Goal: Transaction & Acquisition: Purchase product/service

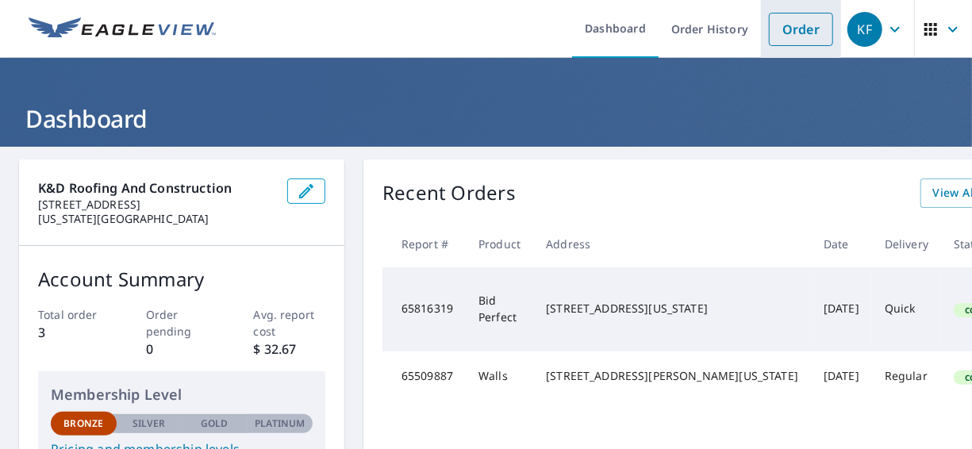
click at [812, 29] on link "Order" at bounding box center [801, 29] width 64 height 33
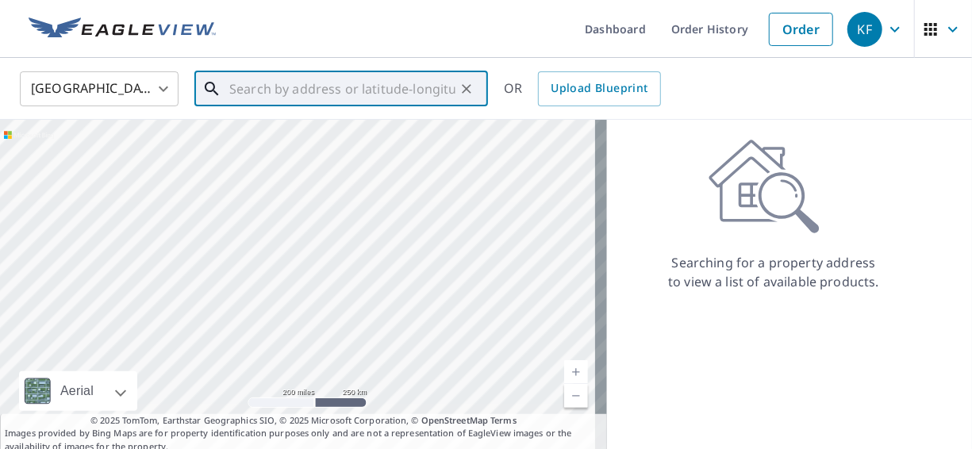
click at [259, 90] on input "text" at bounding box center [342, 89] width 226 height 44
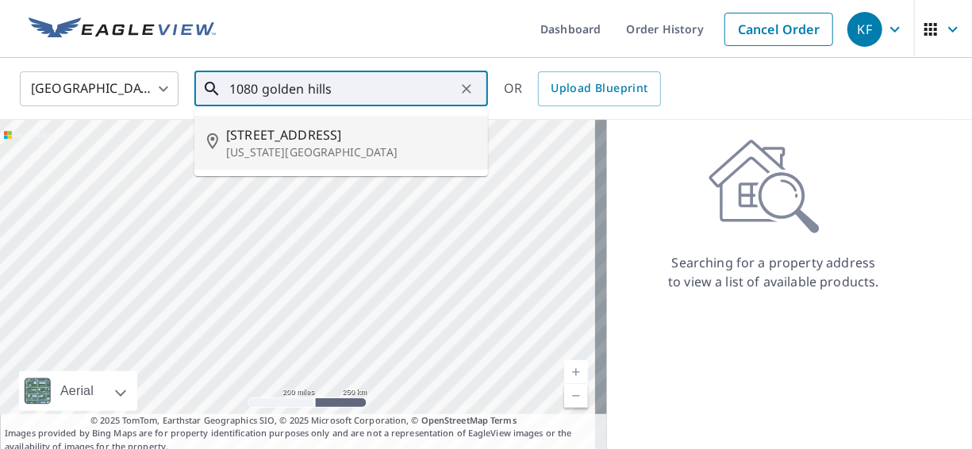
click at [308, 143] on span "[STREET_ADDRESS]" at bounding box center [350, 134] width 249 height 19
type input "[STREET_ADDRESS][US_STATE]"
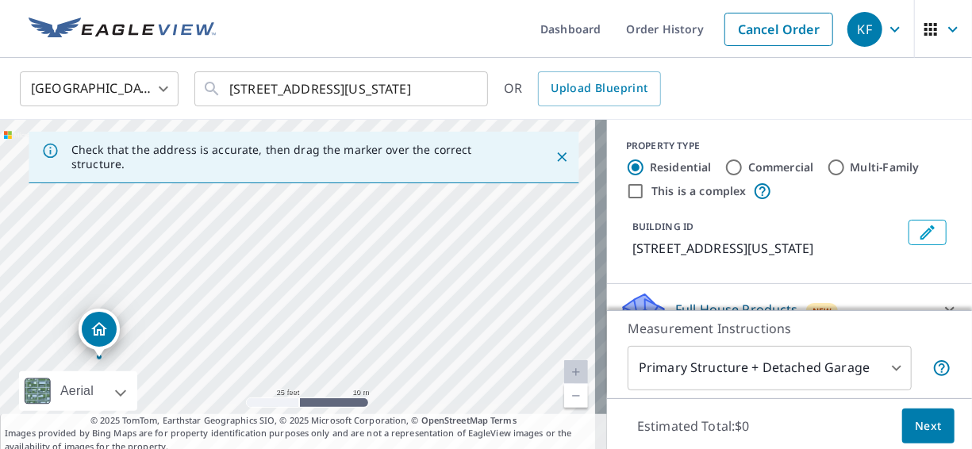
drag, startPoint x: 253, startPoint y: 291, endPoint x: 498, endPoint y: 184, distance: 267.5
click at [498, 184] on div "[STREET_ADDRESS][US_STATE]" at bounding box center [303, 286] width 607 height 333
drag, startPoint x: 328, startPoint y: 280, endPoint x: 386, endPoint y: 227, distance: 79.2
click at [386, 227] on div "[STREET_ADDRESS][US_STATE]" at bounding box center [303, 286] width 607 height 333
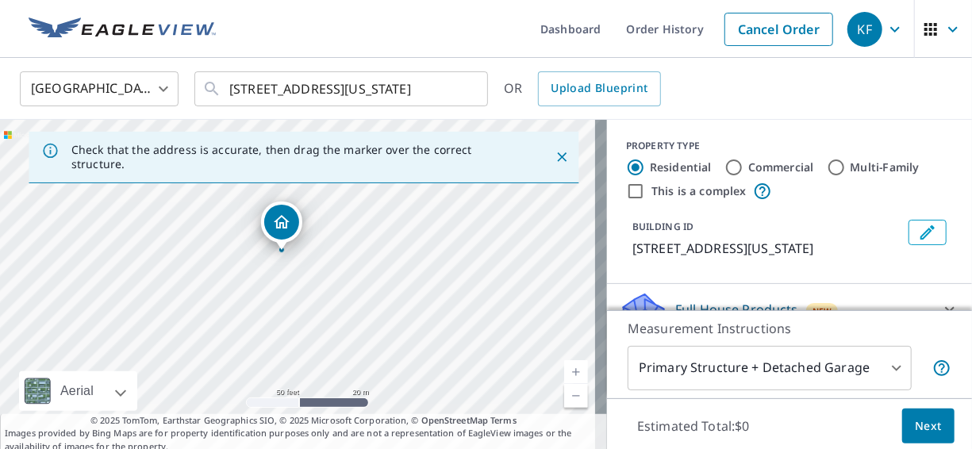
drag, startPoint x: 645, startPoint y: 290, endPoint x: 666, endPoint y: 249, distance: 46.1
click at [666, 249] on div "PROPERTY TYPE Residential Commercial Multi-Family This is a complex BUILDING ID…" at bounding box center [789, 202] width 365 height 164
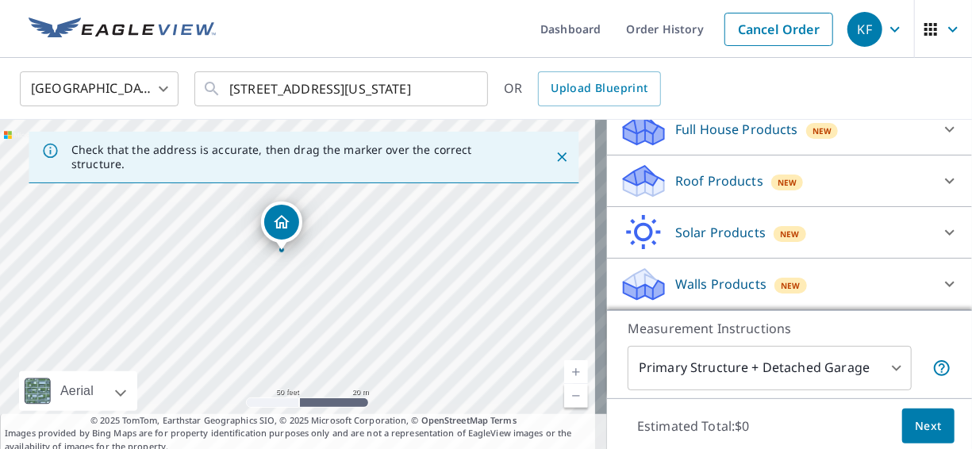
scroll to position [198, 0]
click at [880, 190] on div "Roof Products New" at bounding box center [775, 181] width 311 height 37
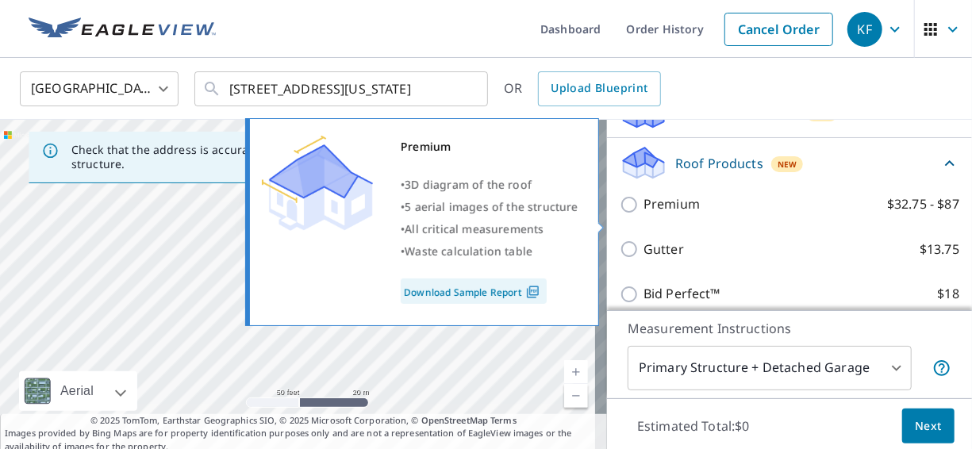
scroll to position [277, 0]
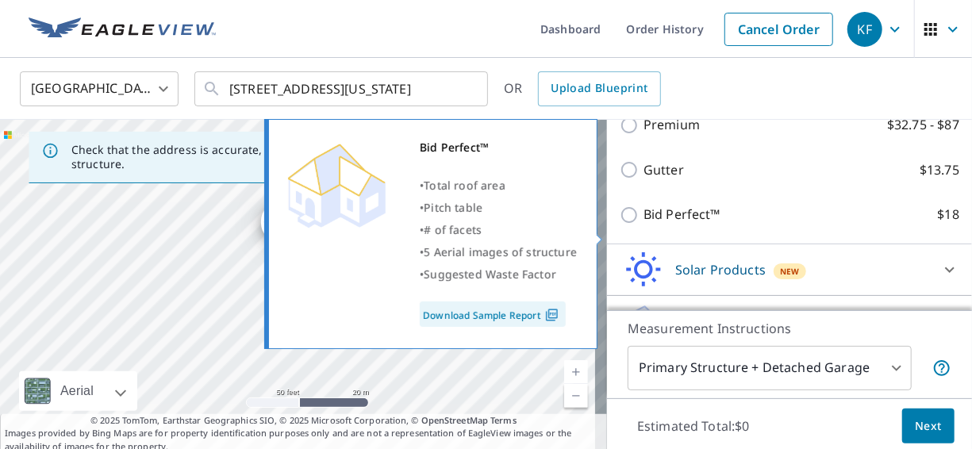
click at [620, 225] on input "Bid Perfect™ $18" at bounding box center [632, 214] width 24 height 19
checkbox input "true"
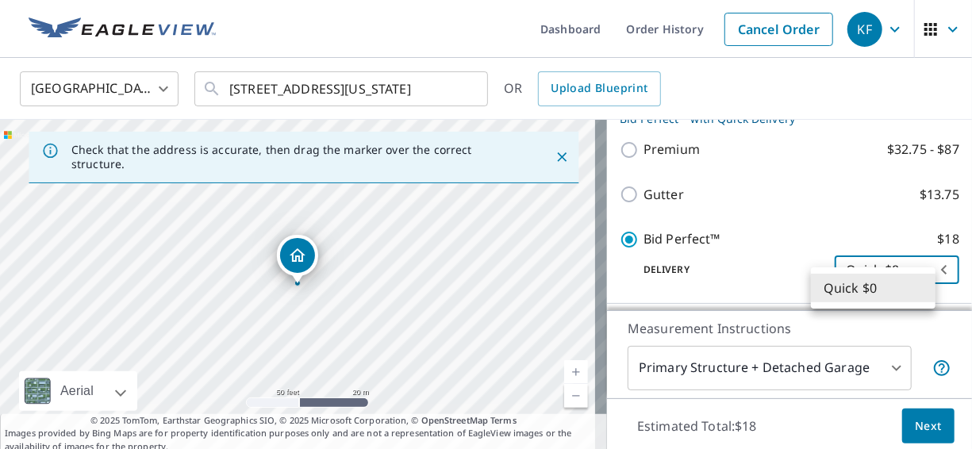
click at [862, 291] on body "KF KF Dashboard Order History Cancel Order KF United States [GEOGRAPHIC_DATA] ​…" at bounding box center [486, 224] width 972 height 449
click at [867, 287] on li "Quick $0" at bounding box center [873, 288] width 125 height 29
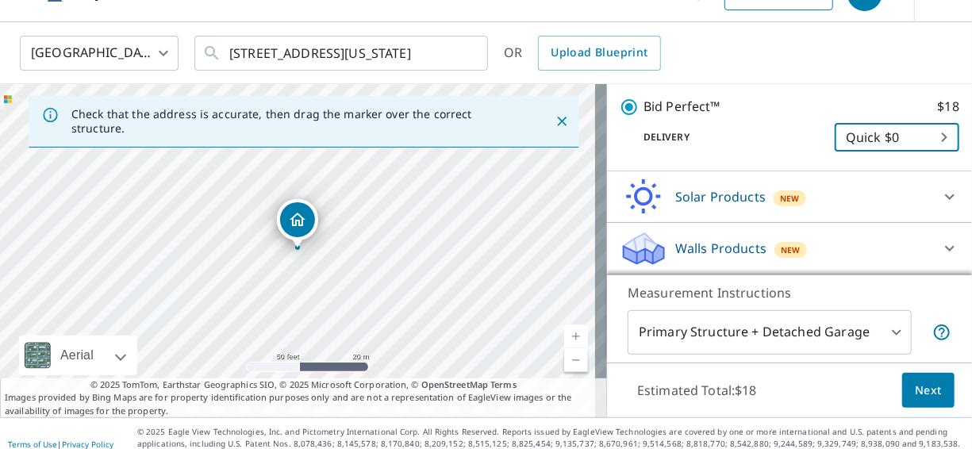
scroll to position [56, 0]
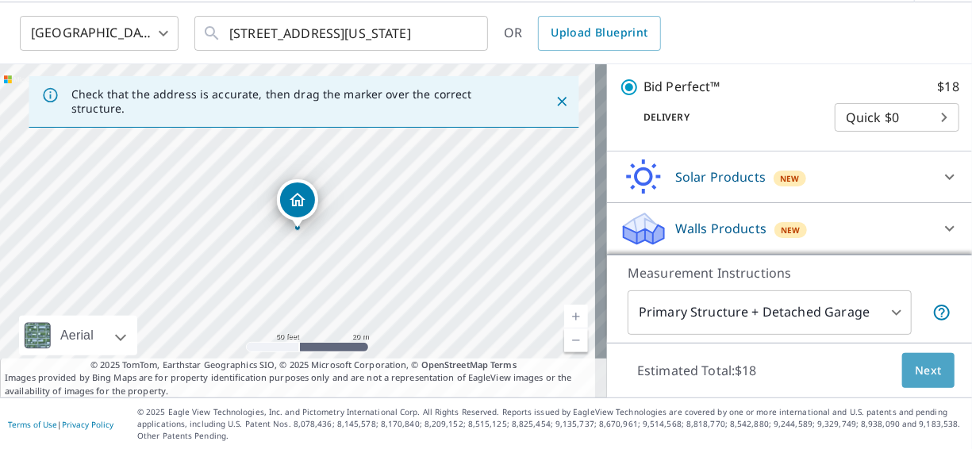
click at [915, 362] on span "Next" at bounding box center [928, 371] width 27 height 20
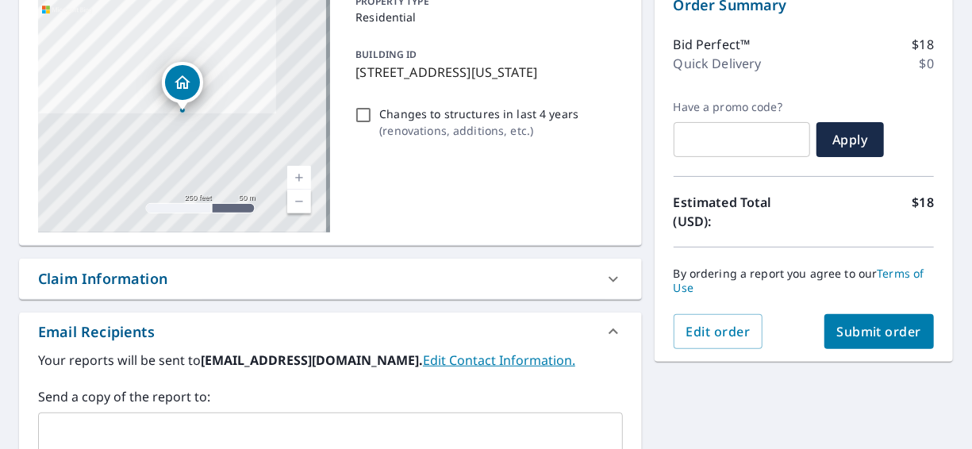
scroll to position [214, 0]
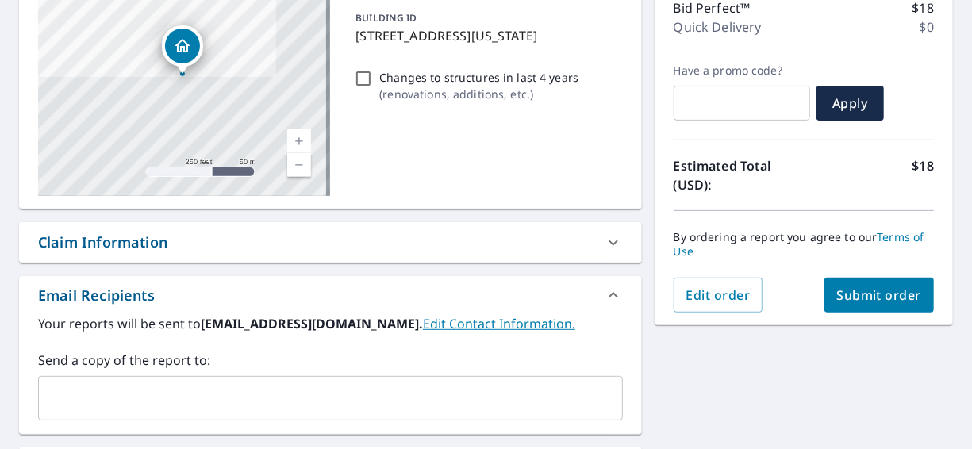
click at [367, 88] on input "Changes to structures in last 4 years ( renovations, additions, etc. )" at bounding box center [363, 78] width 19 height 19
checkbox input "true"
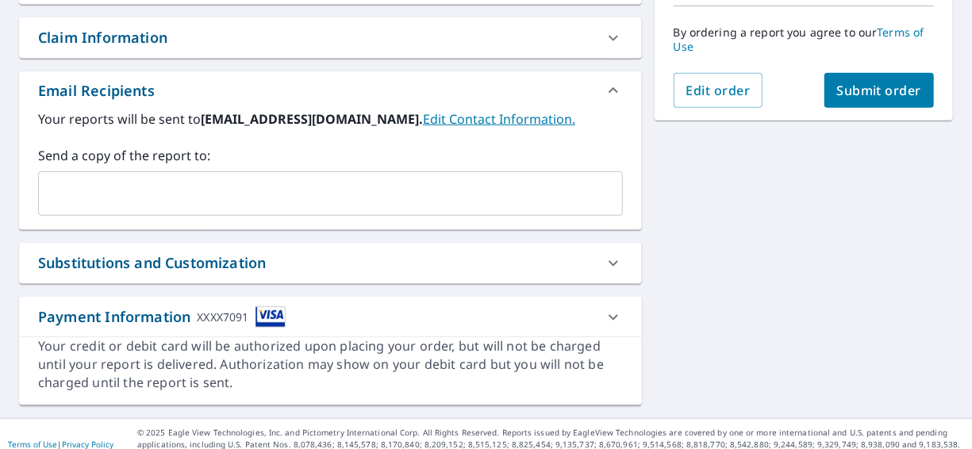
scroll to position [438, 0]
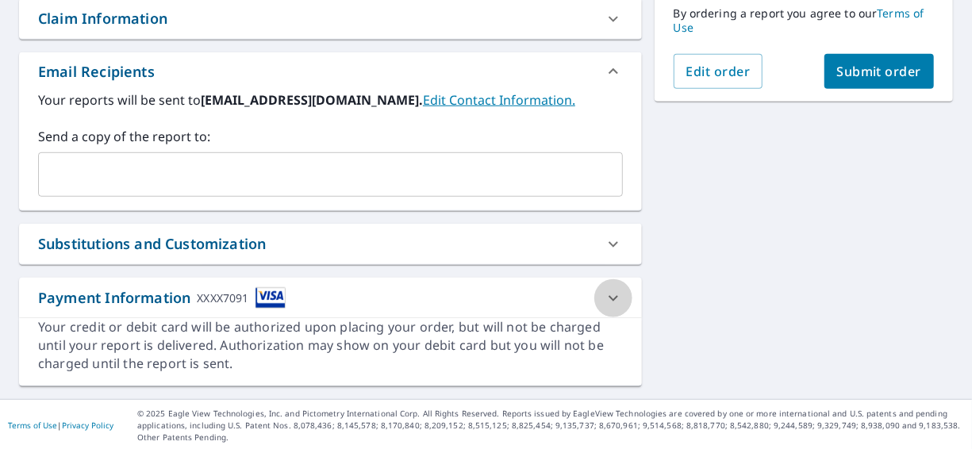
click at [606, 294] on icon at bounding box center [613, 298] width 19 height 19
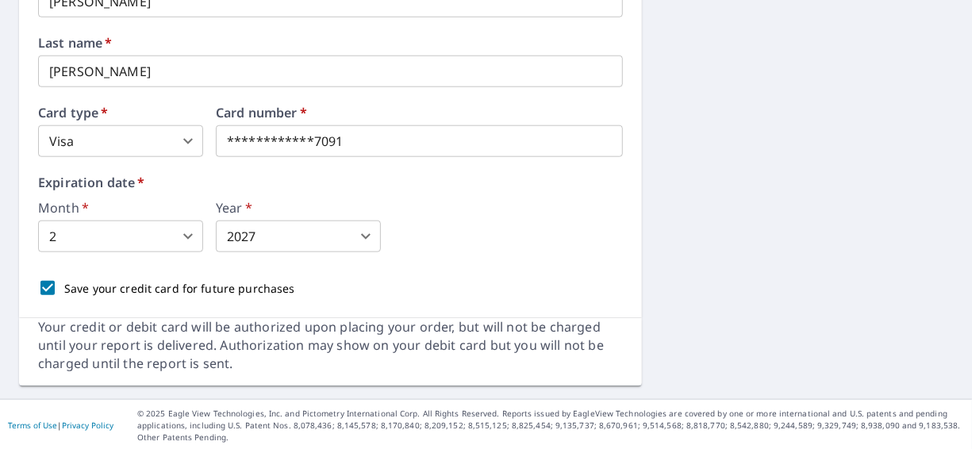
scroll to position [787, 0]
